Goal: Information Seeking & Learning: Learn about a topic

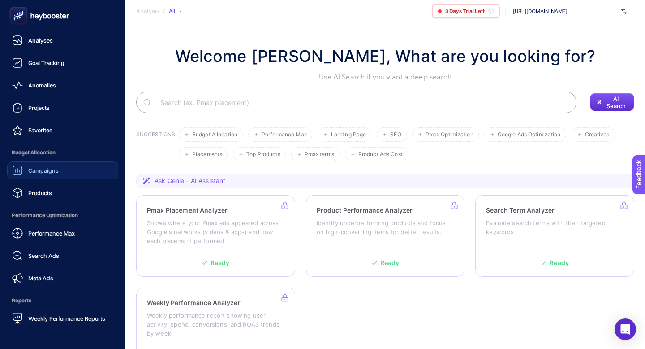
click at [46, 169] on span "Campaigns" at bounding box center [43, 170] width 30 height 7
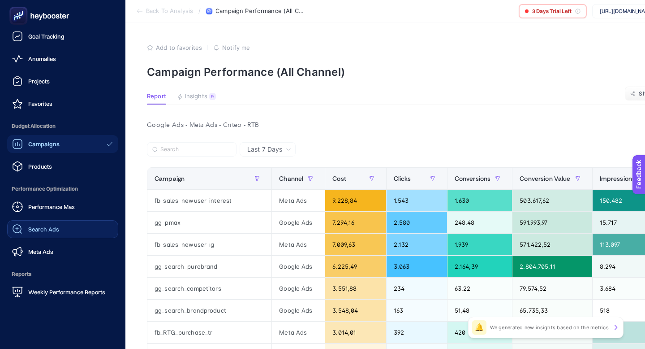
scroll to position [28, 0]
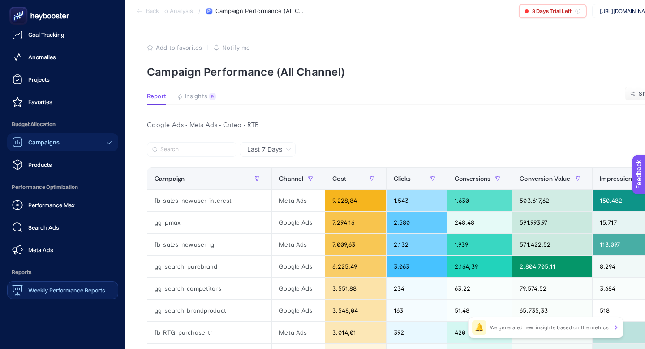
click at [45, 286] on span "Weekly Performance Reports" at bounding box center [66, 289] width 77 height 7
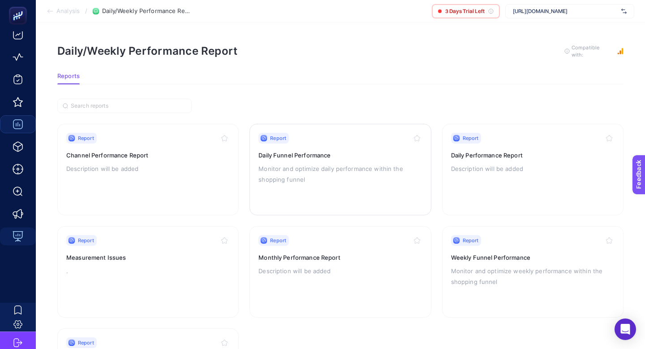
click at [297, 167] on p "Monitor and optimize daily performance within the shopping funnel" at bounding box center [341, 174] width 164 height 22
click at [489, 172] on p "Description will be added" at bounding box center [533, 168] width 164 height 11
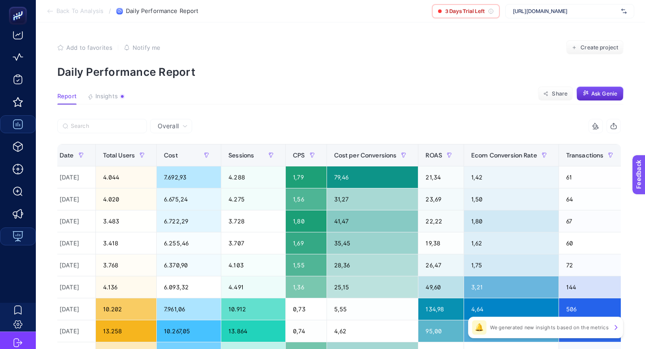
click at [180, 130] on div "Overall" at bounding box center [171, 126] width 42 height 14
click at [181, 126] on div "Overall" at bounding box center [172, 126] width 37 height 6
click at [182, 125] on icon at bounding box center [184, 125] width 5 height 5
click at [173, 215] on li "Organic Performance" at bounding box center [175, 215] width 45 height 25
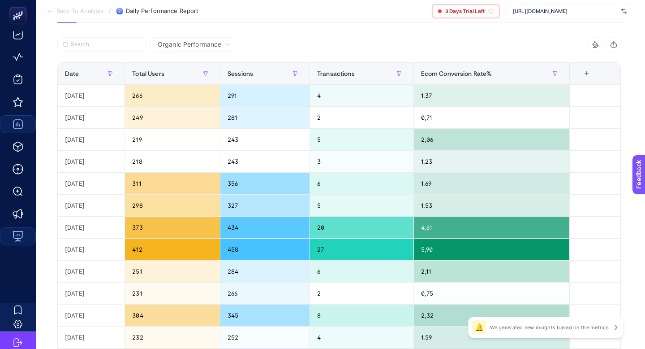
scroll to position [72, 0]
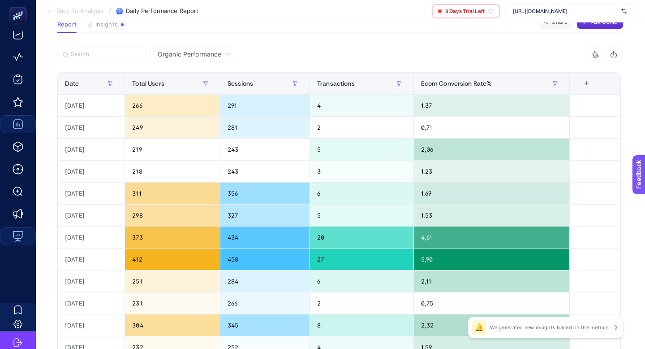
click at [592, 81] on div "+" at bounding box center [587, 83] width 17 height 7
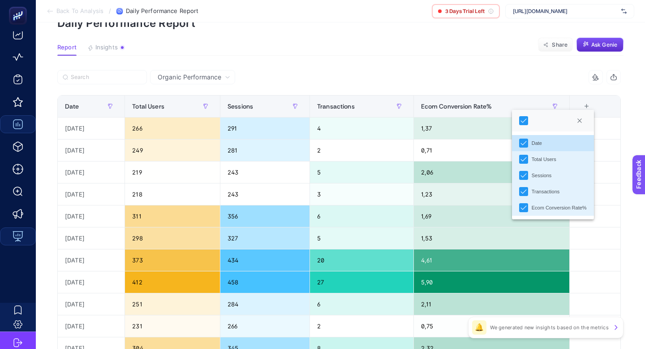
scroll to position [17, 0]
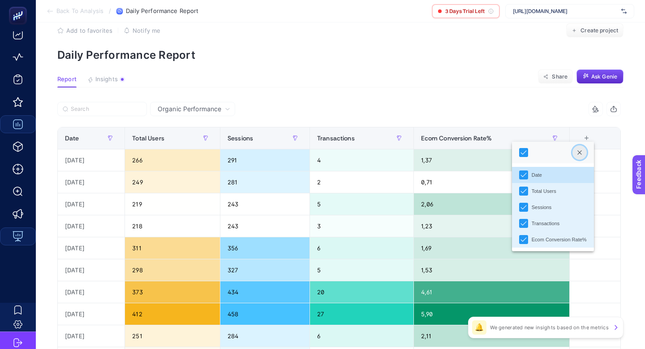
click at [583, 151] on icon "Close" at bounding box center [579, 152] width 5 height 5
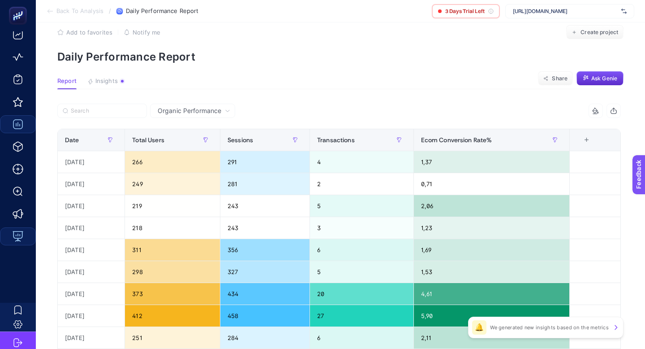
scroll to position [10, 0]
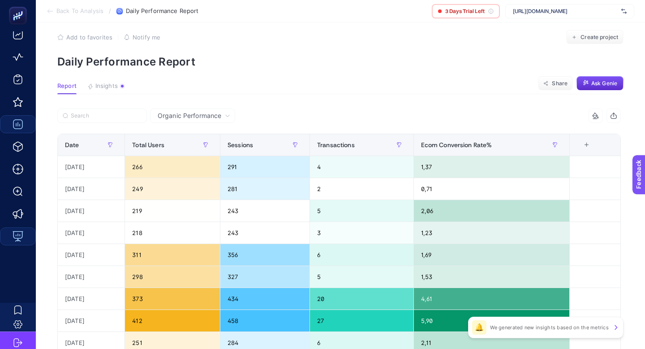
click at [191, 113] on span "Organic Performance" at bounding box center [190, 115] width 64 height 9
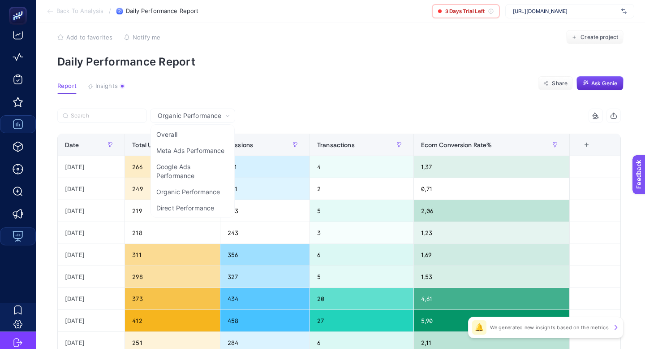
click at [187, 115] on span "Organic Performance" at bounding box center [190, 115] width 64 height 9
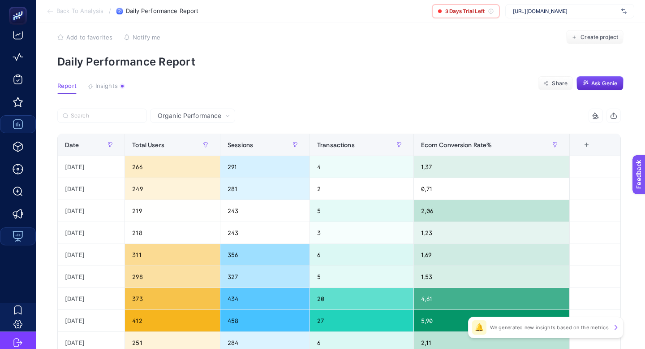
click at [182, 120] on div "Organic Performance" at bounding box center [192, 115] width 85 height 14
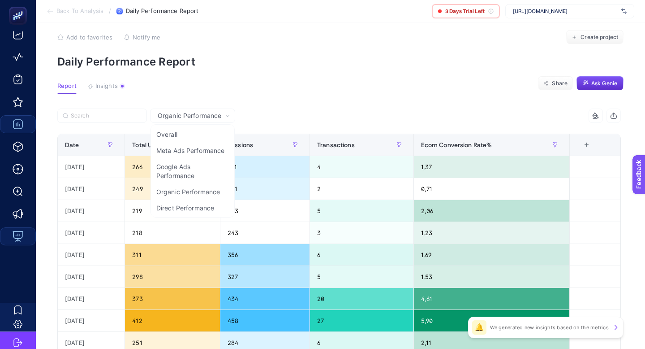
click at [169, 118] on span "Organic Performance" at bounding box center [190, 115] width 64 height 9
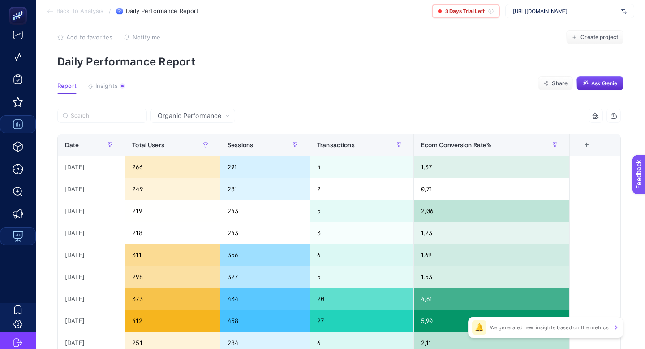
click at [188, 121] on div "Organic Performance" at bounding box center [192, 115] width 85 height 14
click at [188, 112] on span "Organic Performance" at bounding box center [190, 115] width 64 height 9
click at [185, 114] on span "Organic Performance" at bounding box center [190, 115] width 64 height 9
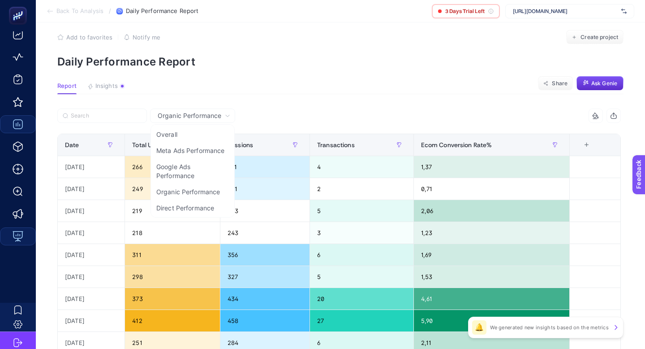
click at [204, 118] on span "Organic Performance" at bounding box center [190, 115] width 64 height 9
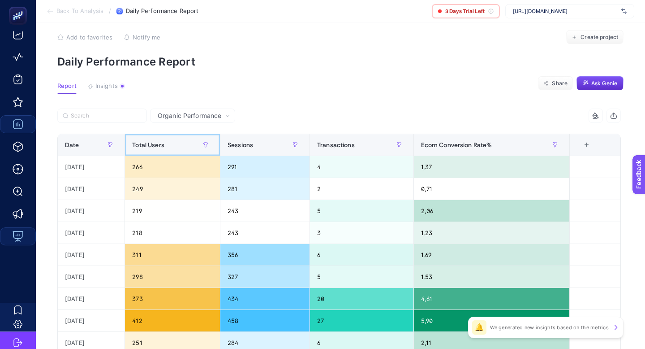
click at [198, 148] on div "Total Users" at bounding box center [172, 145] width 81 height 14
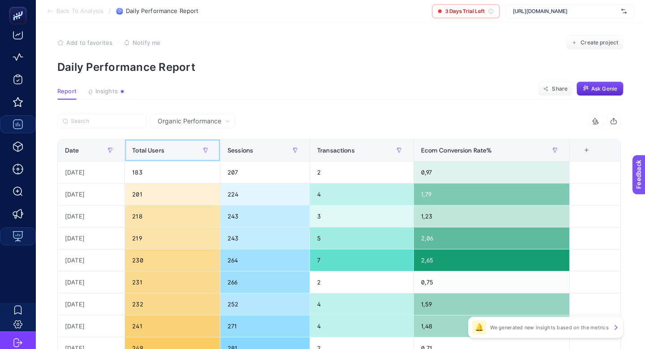
scroll to position [0, 0]
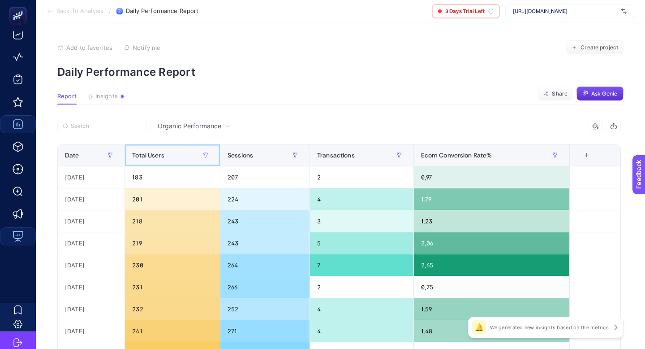
click at [196, 155] on div "Total Users" at bounding box center [172, 155] width 81 height 14
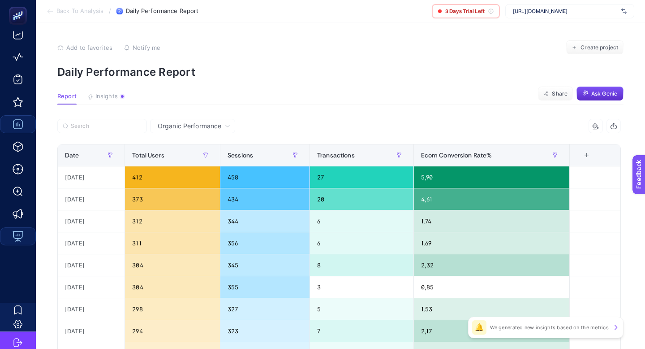
click at [209, 129] on span "Organic Performance" at bounding box center [190, 125] width 64 height 9
click at [209, 128] on span "Organic Performance" at bounding box center [190, 125] width 64 height 9
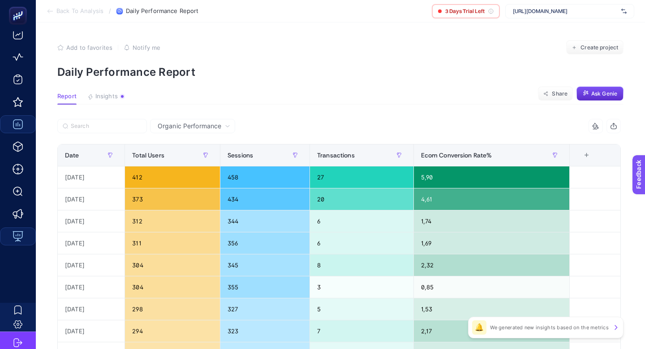
click at [208, 124] on span "Organic Performance" at bounding box center [190, 125] width 64 height 9
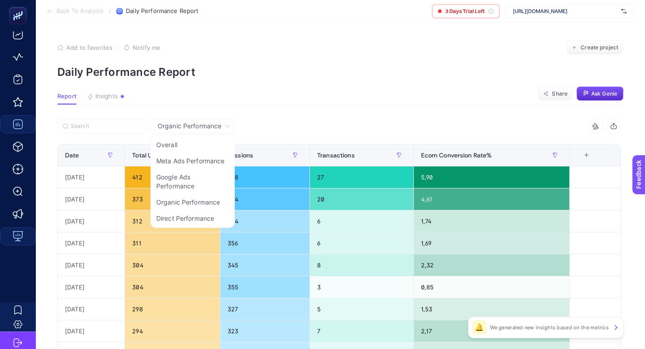
click at [226, 124] on icon at bounding box center [227, 125] width 5 height 5
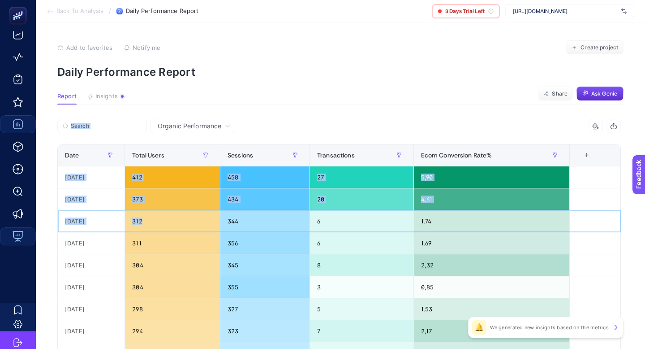
drag, startPoint x: 196, startPoint y: 218, endPoint x: 221, endPoint y: 125, distance: 96.7
click at [221, 125] on div "Organic Performance" at bounding box center [194, 126] width 80 height 6
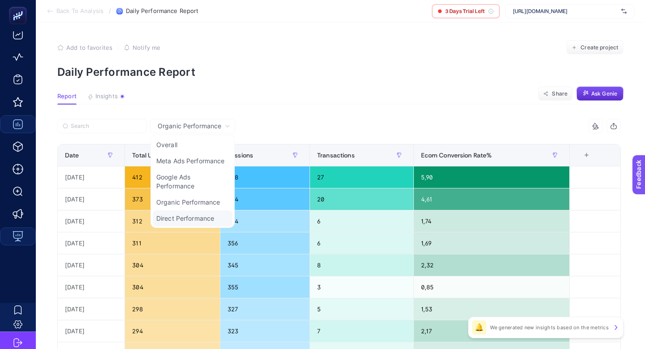
click at [194, 220] on li "Direct Performance" at bounding box center [193, 218] width 80 height 16
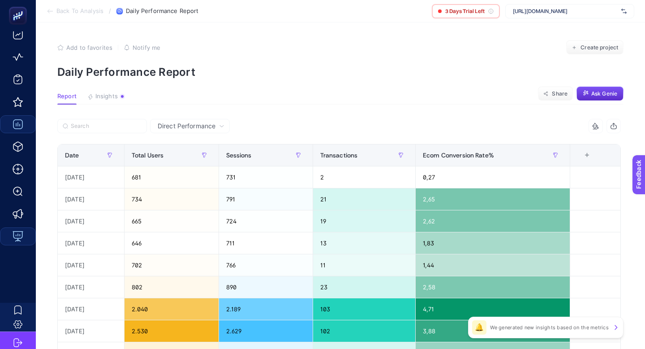
click at [216, 127] on span "Direct Performance" at bounding box center [187, 125] width 58 height 9
